Goal: Task Accomplishment & Management: Manage account settings

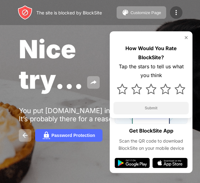
click at [172, 14] on div at bounding box center [176, 12] width 13 height 13
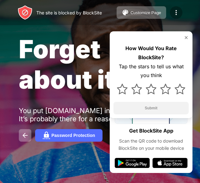
click at [178, 12] on img at bounding box center [177, 13] width 8 height 8
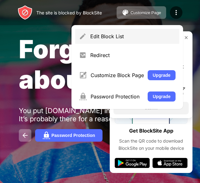
click at [111, 33] on div "Edit Block List" at bounding box center [127, 36] width 104 height 15
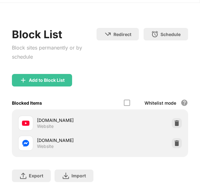
scroll to position [63, 0]
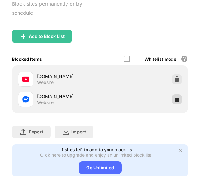
click at [174, 100] on img at bounding box center [177, 99] width 6 height 6
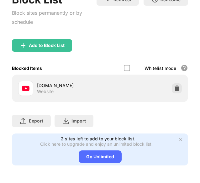
scroll to position [58, 0]
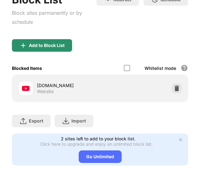
click at [46, 44] on div "Add to Block List" at bounding box center [42, 45] width 60 height 13
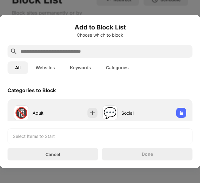
click at [64, 51] on input "text" at bounding box center [105, 52] width 170 height 8
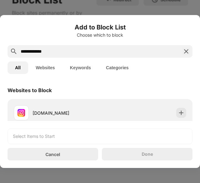
scroll to position [31, 0]
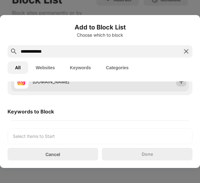
type input "**********"
click at [178, 82] on img at bounding box center [181, 82] width 6 height 6
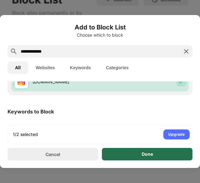
click at [148, 159] on div "Done" at bounding box center [147, 154] width 91 height 13
